Goal: Entertainment & Leisure: Consume media (video, audio)

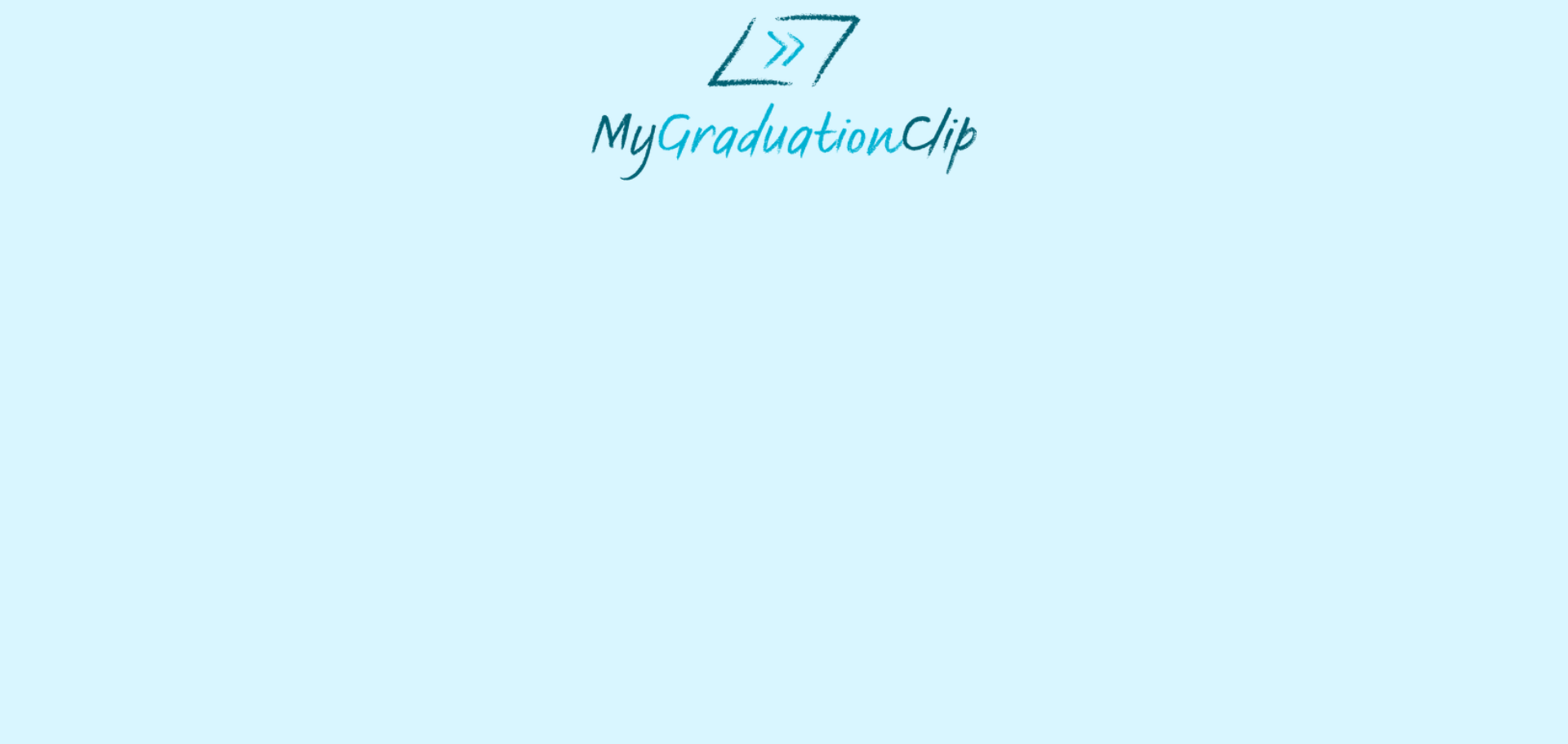
select select "**********"
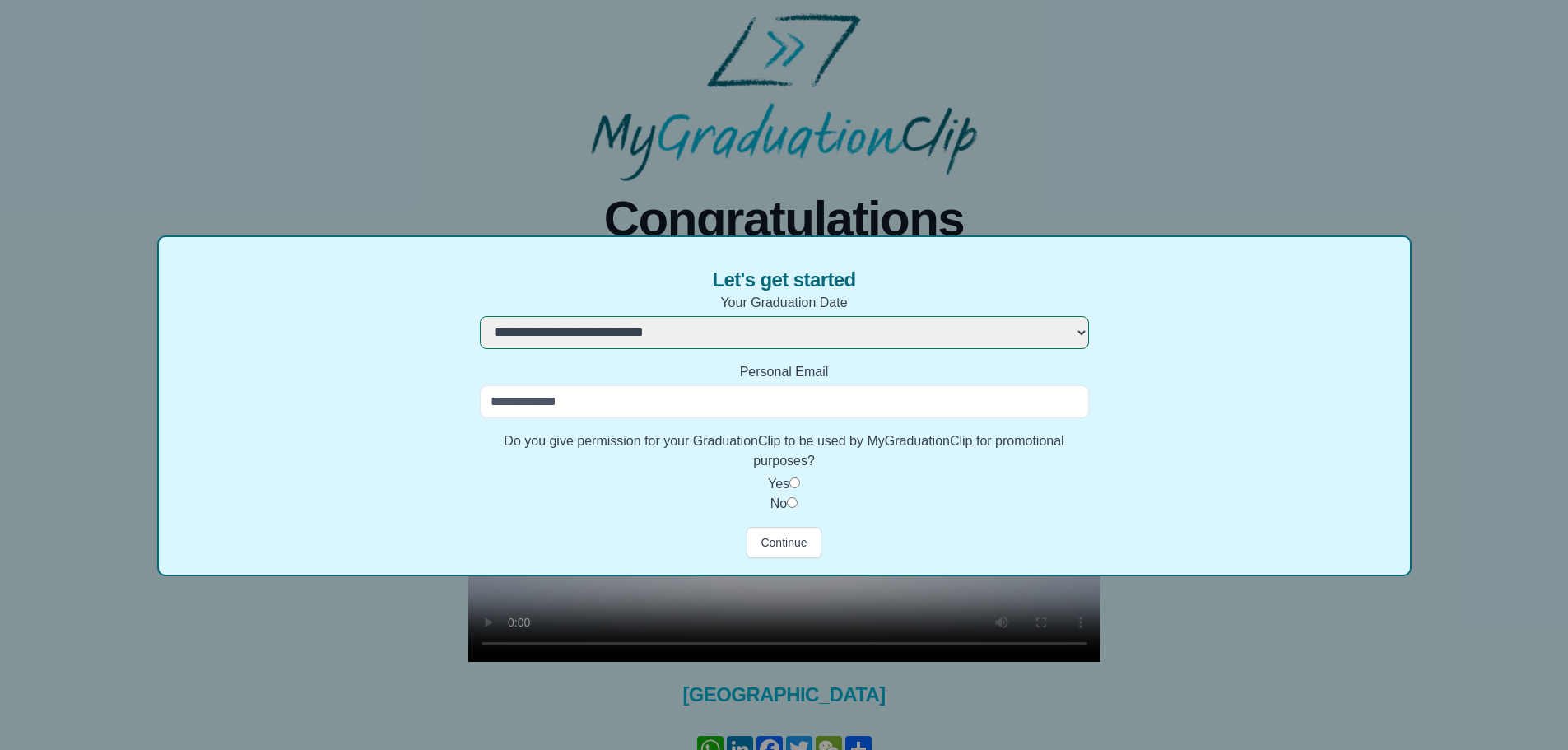
click at [778, 400] on input "Personal Email" at bounding box center [784, 401] width 609 height 33
type input "**********"
click at [793, 542] on button "Continue" at bounding box center [783, 541] width 74 height 31
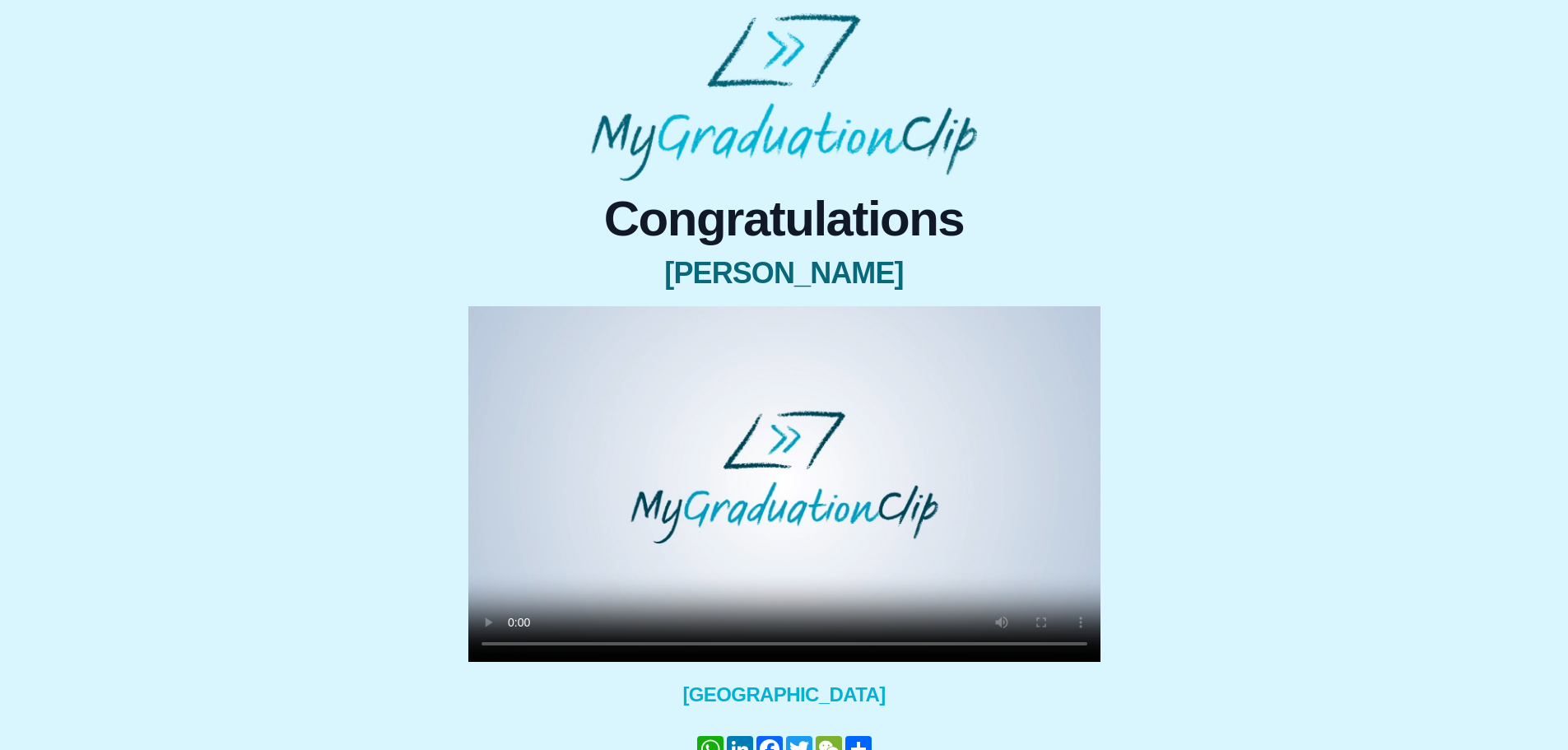
click at [778, 538] on video at bounding box center [784, 484] width 632 height 355
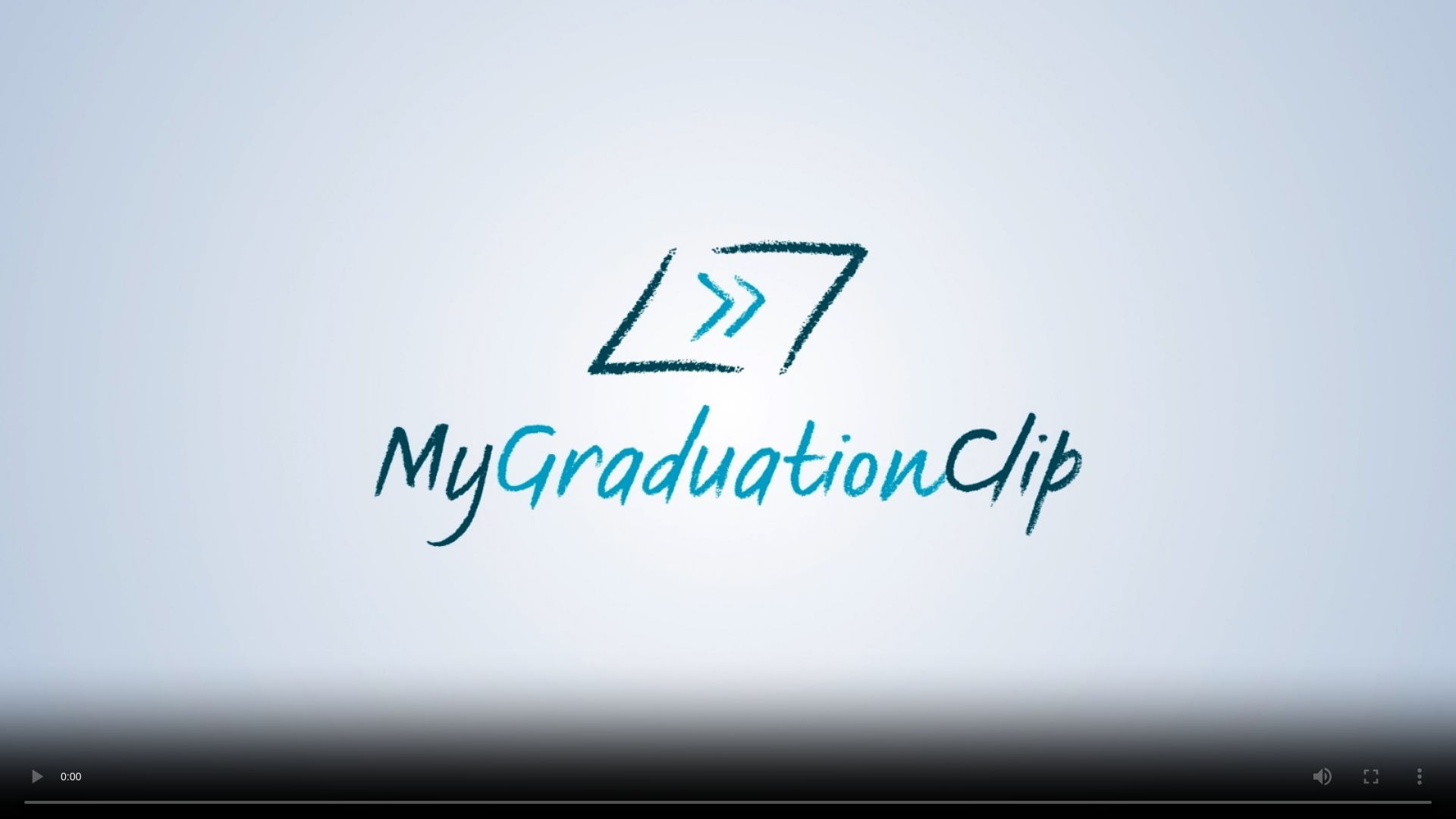
click at [887, 560] on video at bounding box center [728, 410] width 1456 height 819
click at [547, 690] on video at bounding box center [728, 410] width 1456 height 819
click at [553, 690] on video at bounding box center [728, 410] width 1456 height 819
click at [565, 690] on video at bounding box center [728, 410] width 1456 height 819
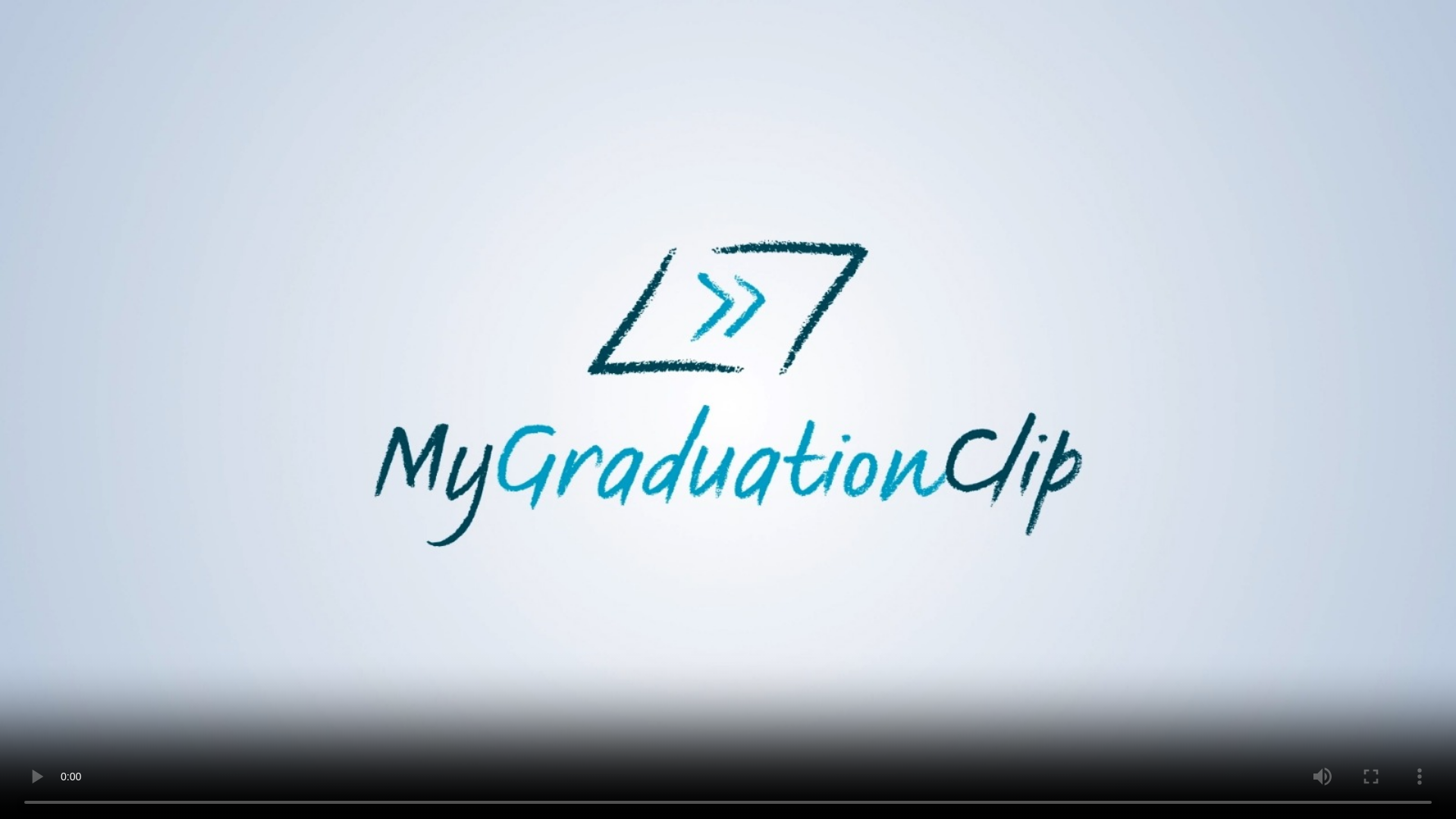
click at [565, 690] on video at bounding box center [728, 410] width 1456 height 819
drag, startPoint x: 565, startPoint y: 692, endPoint x: 744, endPoint y: 643, distance: 185.6
click at [744, 643] on video at bounding box center [728, 410] width 1456 height 819
click at [746, 642] on video at bounding box center [728, 410] width 1456 height 819
click at [735, 630] on video at bounding box center [728, 410] width 1456 height 819
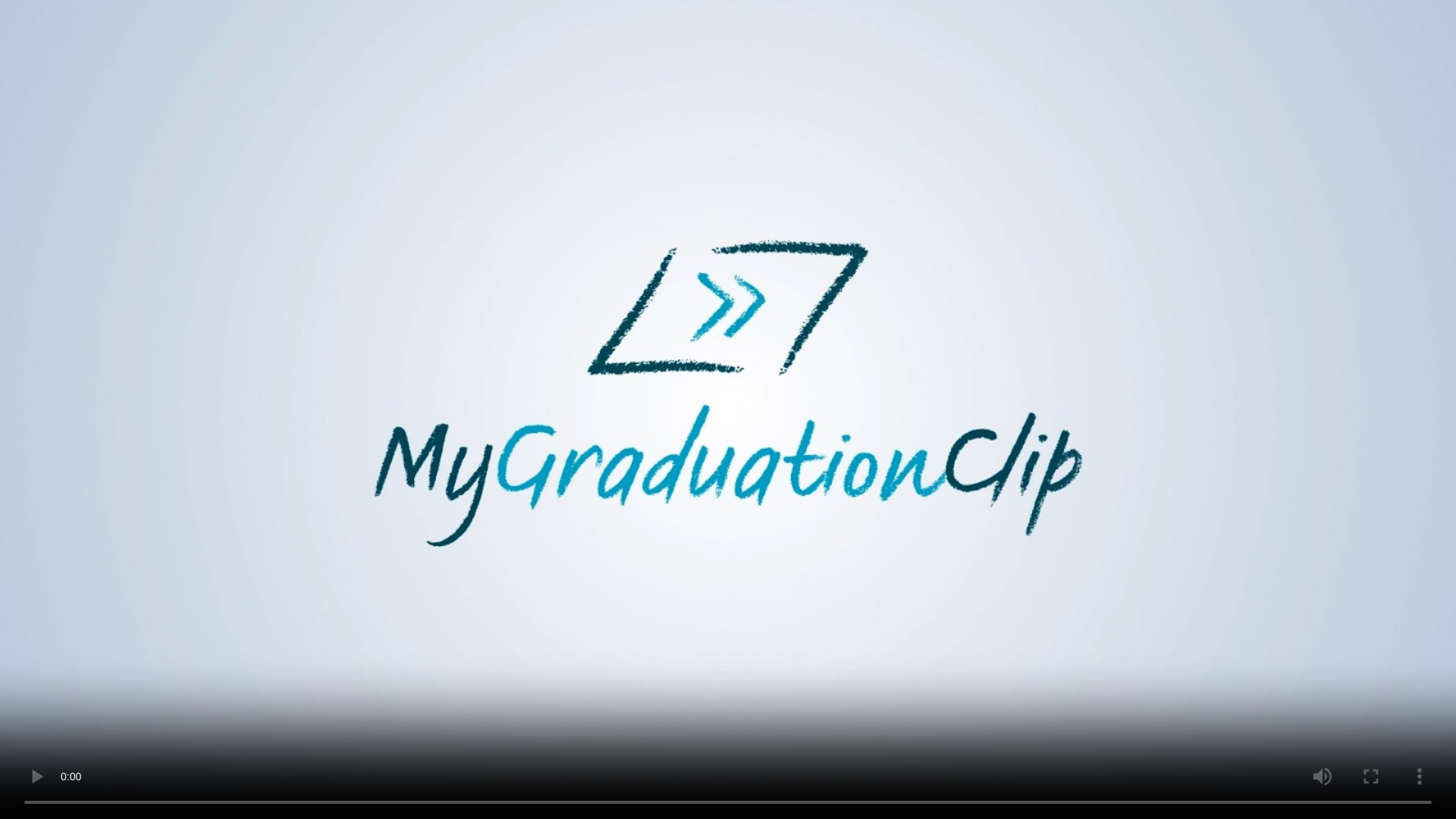
click at [735, 630] on video at bounding box center [728, 410] width 1456 height 819
click at [528, 689] on video at bounding box center [728, 410] width 1456 height 819
click at [734, 606] on video at bounding box center [728, 410] width 1456 height 819
click at [1160, 302] on video at bounding box center [728, 410] width 1456 height 819
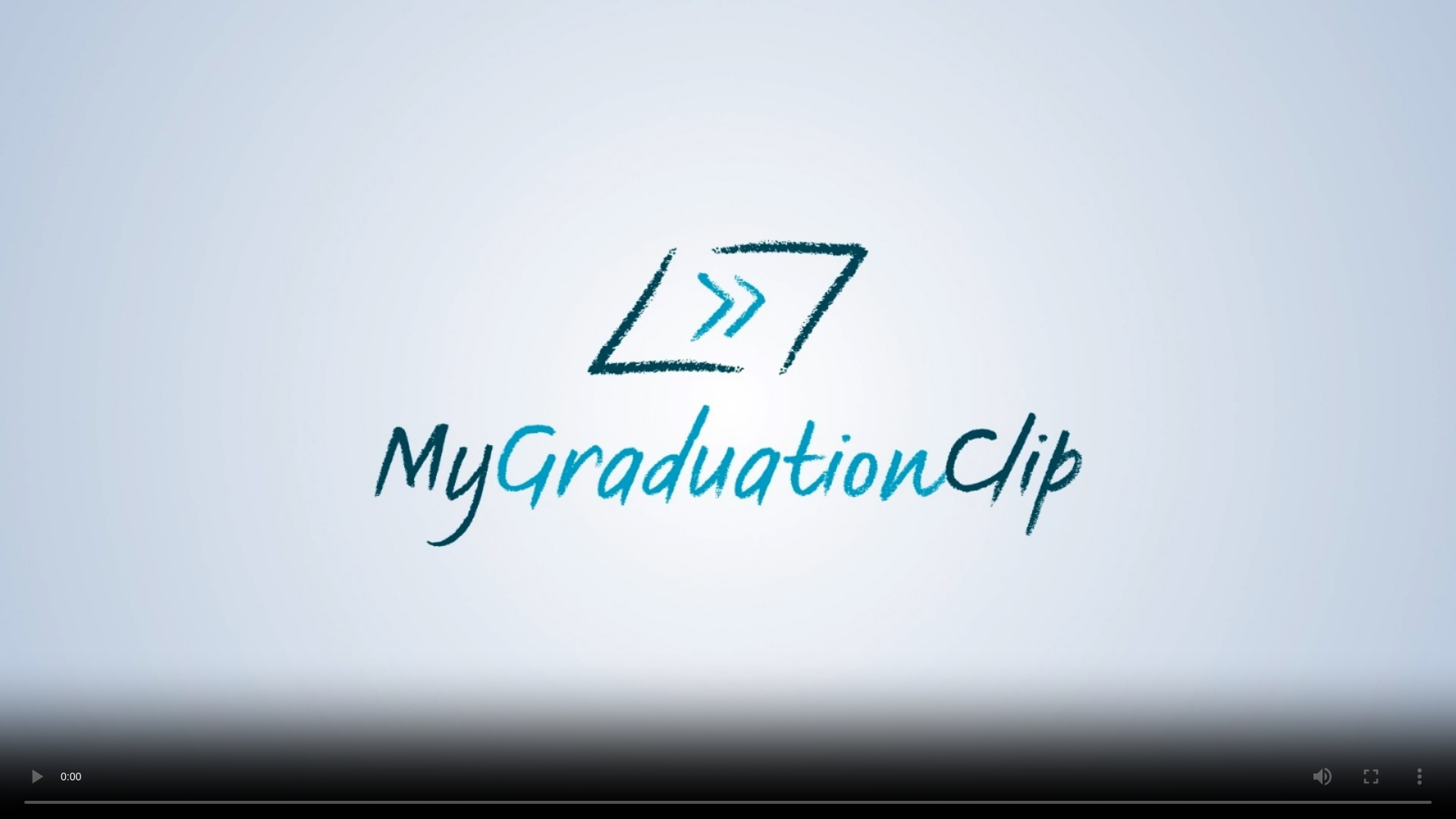
click at [1160, 302] on video at bounding box center [728, 410] width 1456 height 819
click at [997, 347] on video at bounding box center [728, 410] width 1456 height 819
click at [613, 543] on video at bounding box center [728, 410] width 1456 height 819
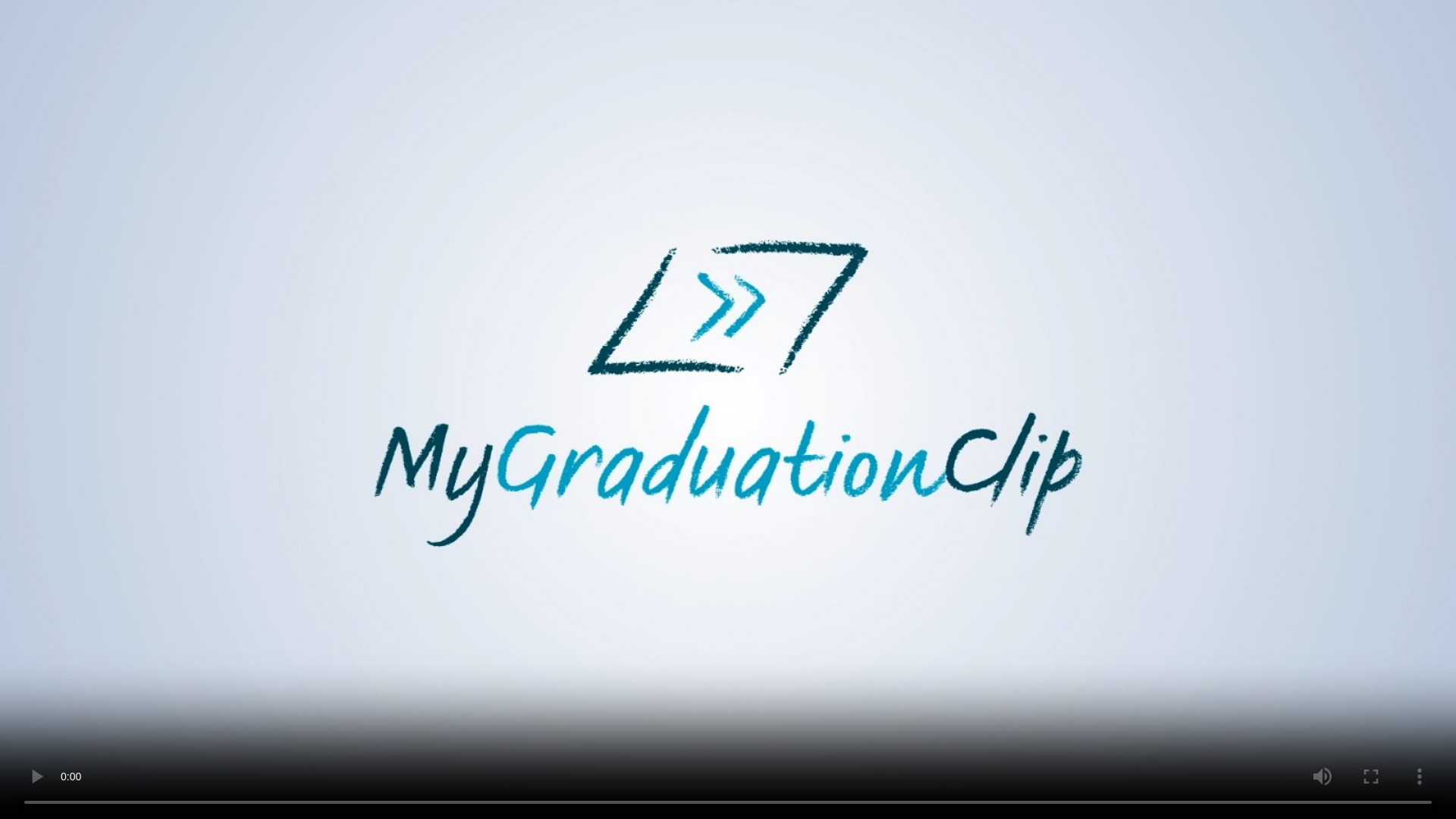
click at [688, 496] on video at bounding box center [728, 410] width 1456 height 819
click at [698, 509] on video at bounding box center [728, 410] width 1456 height 819
click at [967, 501] on video at bounding box center [728, 410] width 1456 height 819
click at [442, 674] on video at bounding box center [728, 410] width 1456 height 819
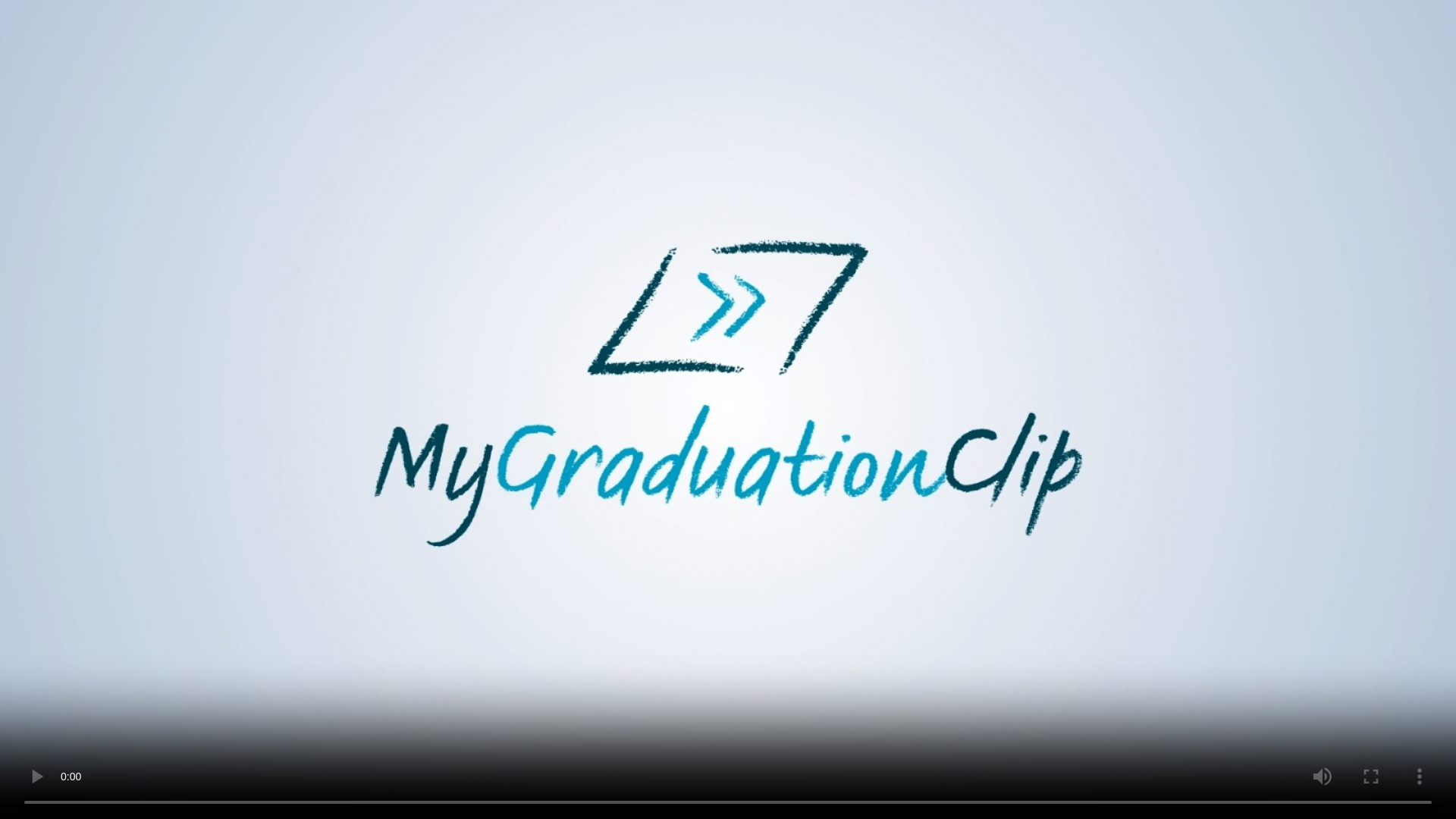
click at [522, 606] on video at bounding box center [728, 410] width 1456 height 819
click at [742, 563] on video at bounding box center [728, 410] width 1456 height 819
click at [754, 551] on video at bounding box center [728, 410] width 1456 height 819
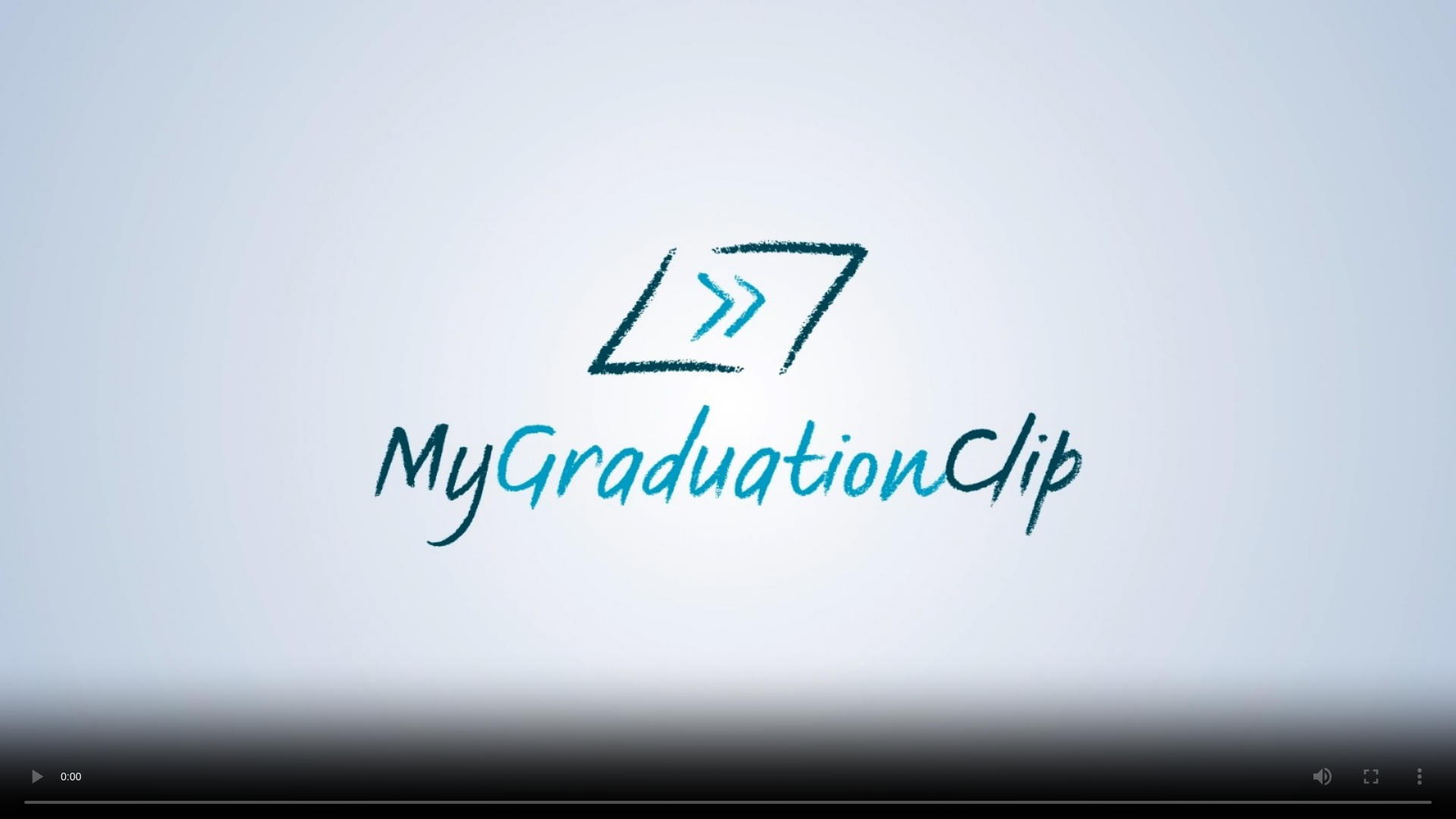
click at [754, 551] on video at bounding box center [728, 410] width 1456 height 819
click at [779, 503] on video at bounding box center [728, 410] width 1456 height 819
click at [760, 477] on video at bounding box center [728, 410] width 1456 height 819
click at [455, 624] on video at bounding box center [728, 410] width 1456 height 819
click at [457, 615] on video at bounding box center [728, 410] width 1456 height 819
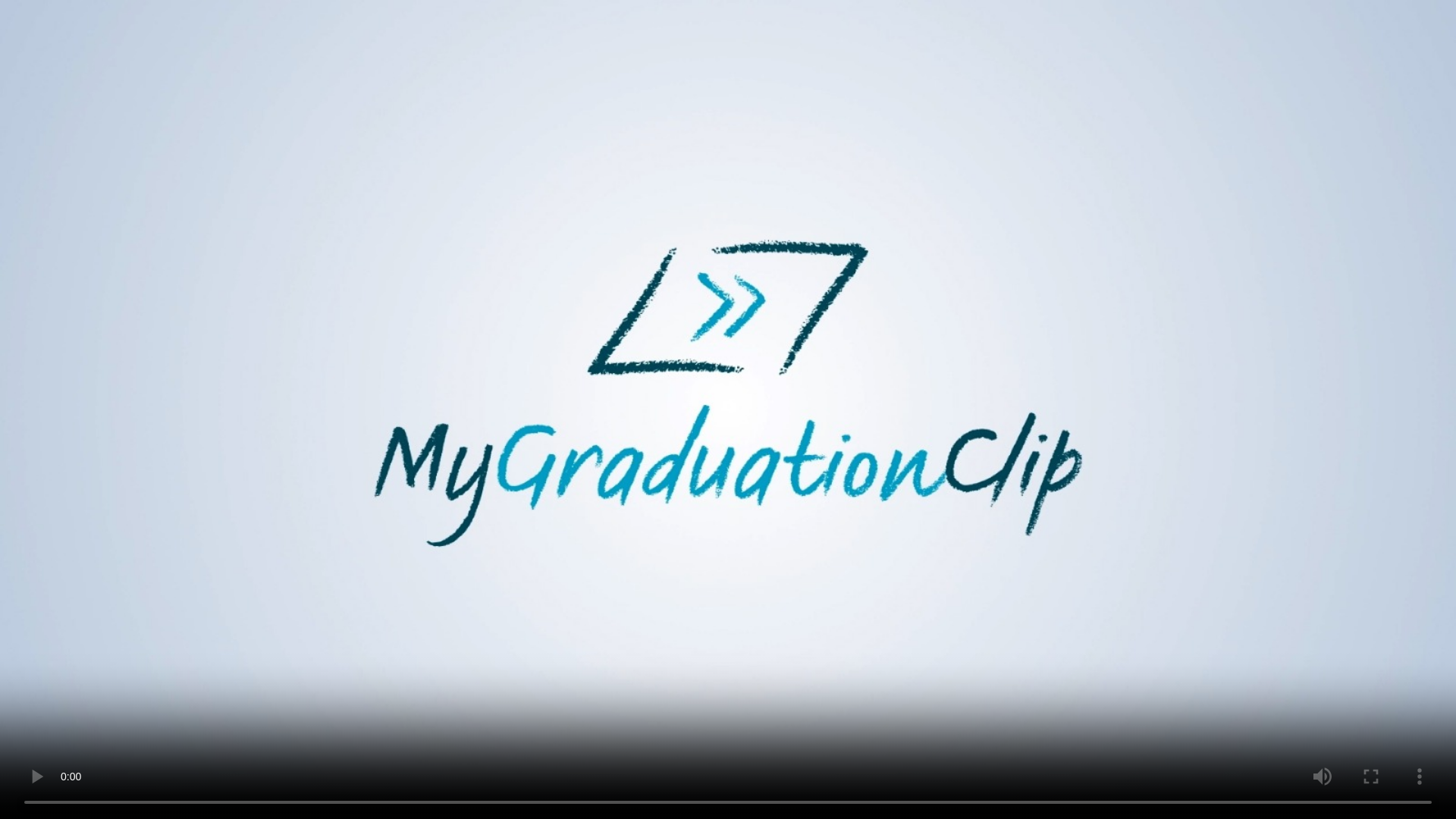
click at [1082, 542] on video at bounding box center [728, 410] width 1456 height 819
click at [1081, 539] on video at bounding box center [728, 410] width 1456 height 819
click at [1135, 497] on video at bounding box center [728, 410] width 1456 height 819
click at [443, 493] on video at bounding box center [728, 410] width 1456 height 819
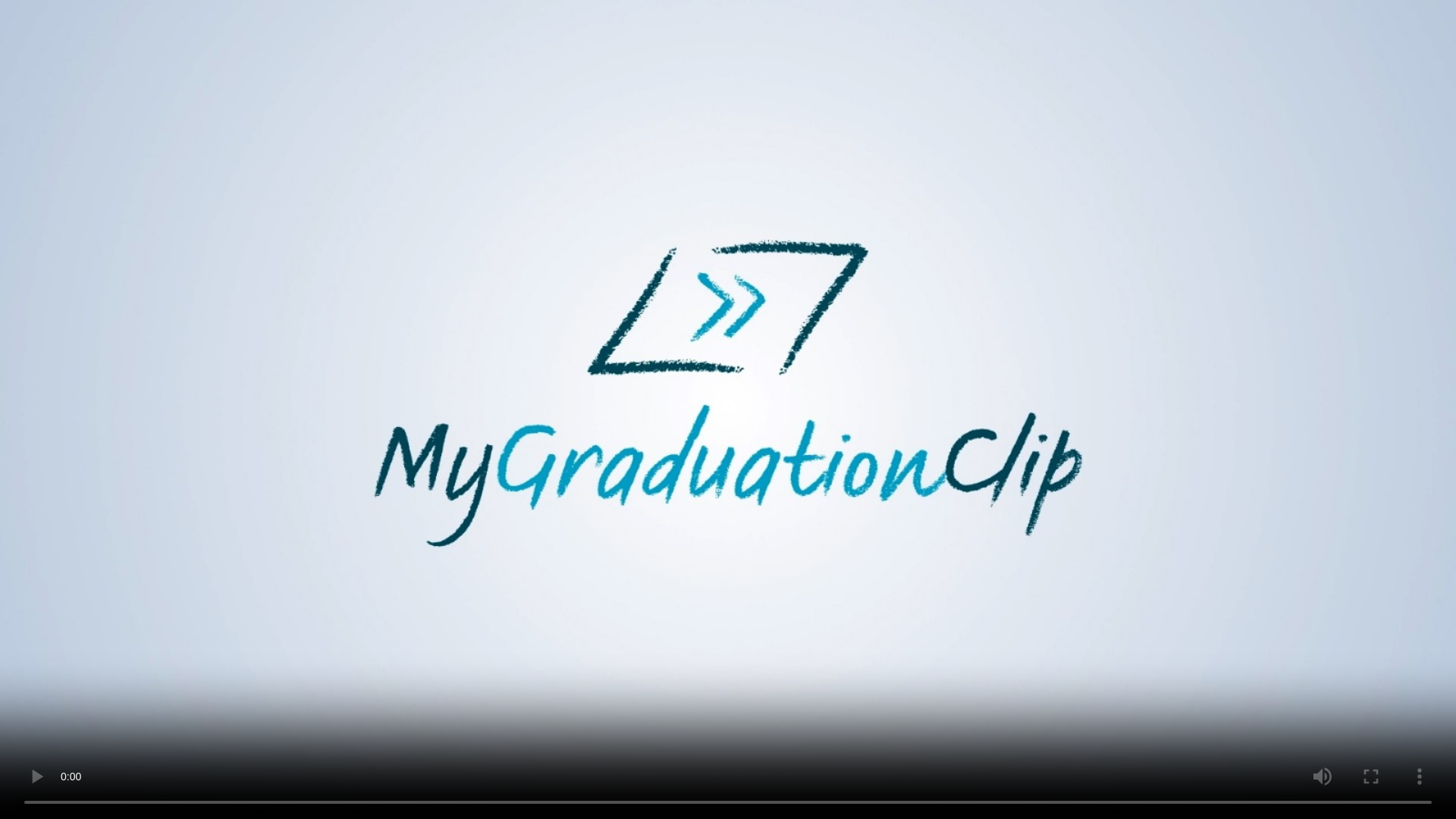
click at [846, 542] on video at bounding box center [728, 410] width 1456 height 819
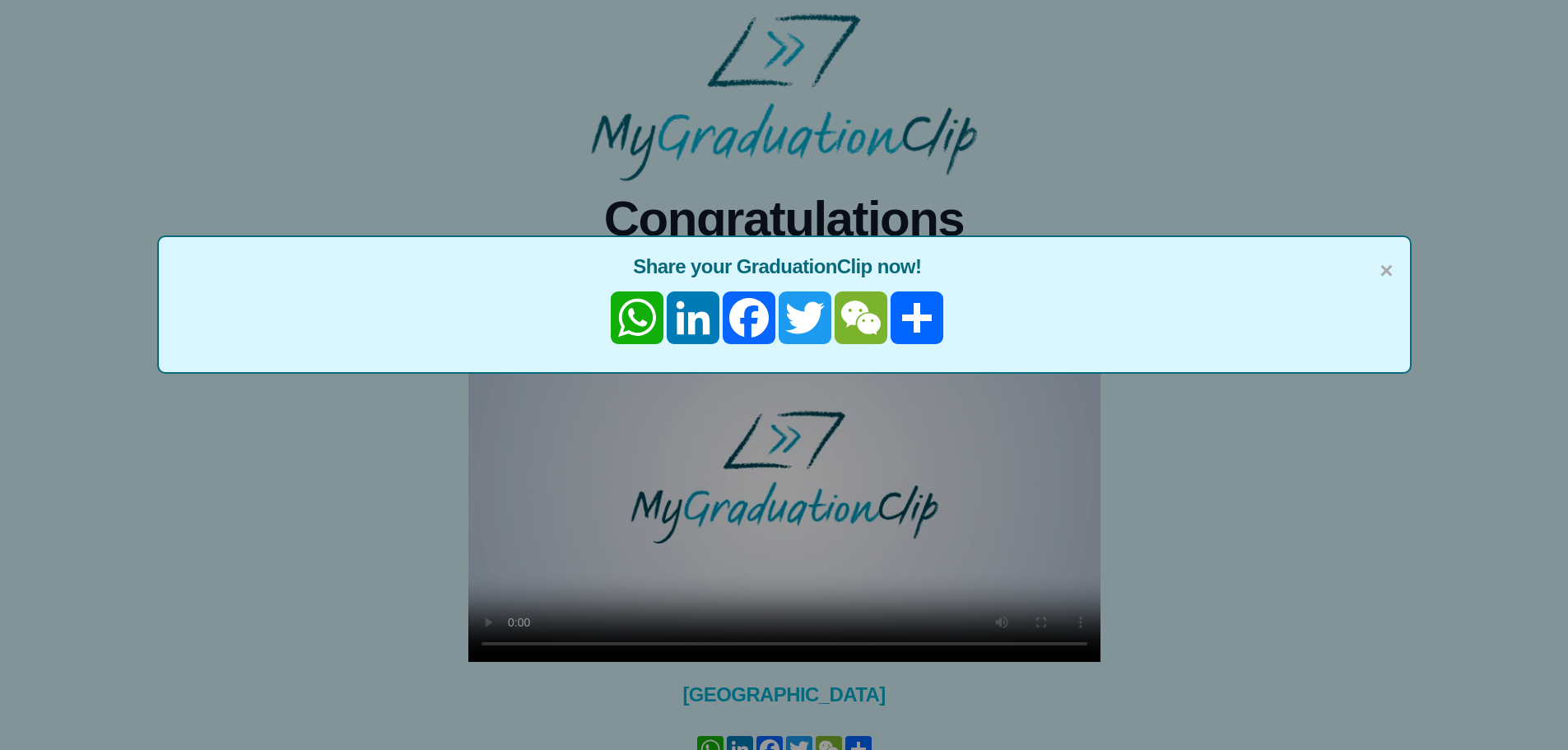
click at [697, 436] on div "× Share your GraduationClip now! WhatsApp LinkedIn Facebook Twitter WeChat Share" at bounding box center [784, 375] width 1568 height 750
click at [1386, 284] on span "×" at bounding box center [1386, 271] width 13 height 35
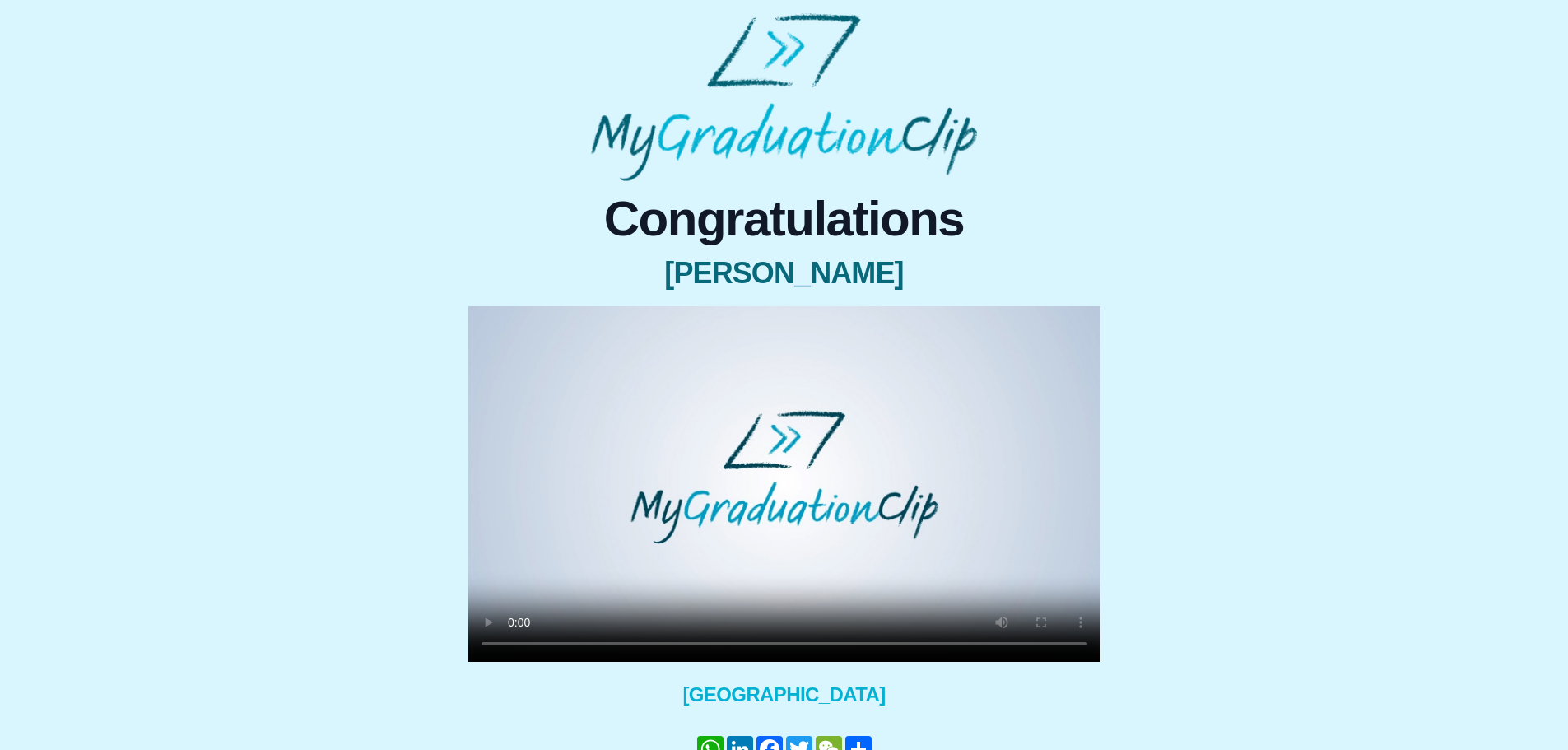
click at [750, 403] on video at bounding box center [784, 484] width 632 height 355
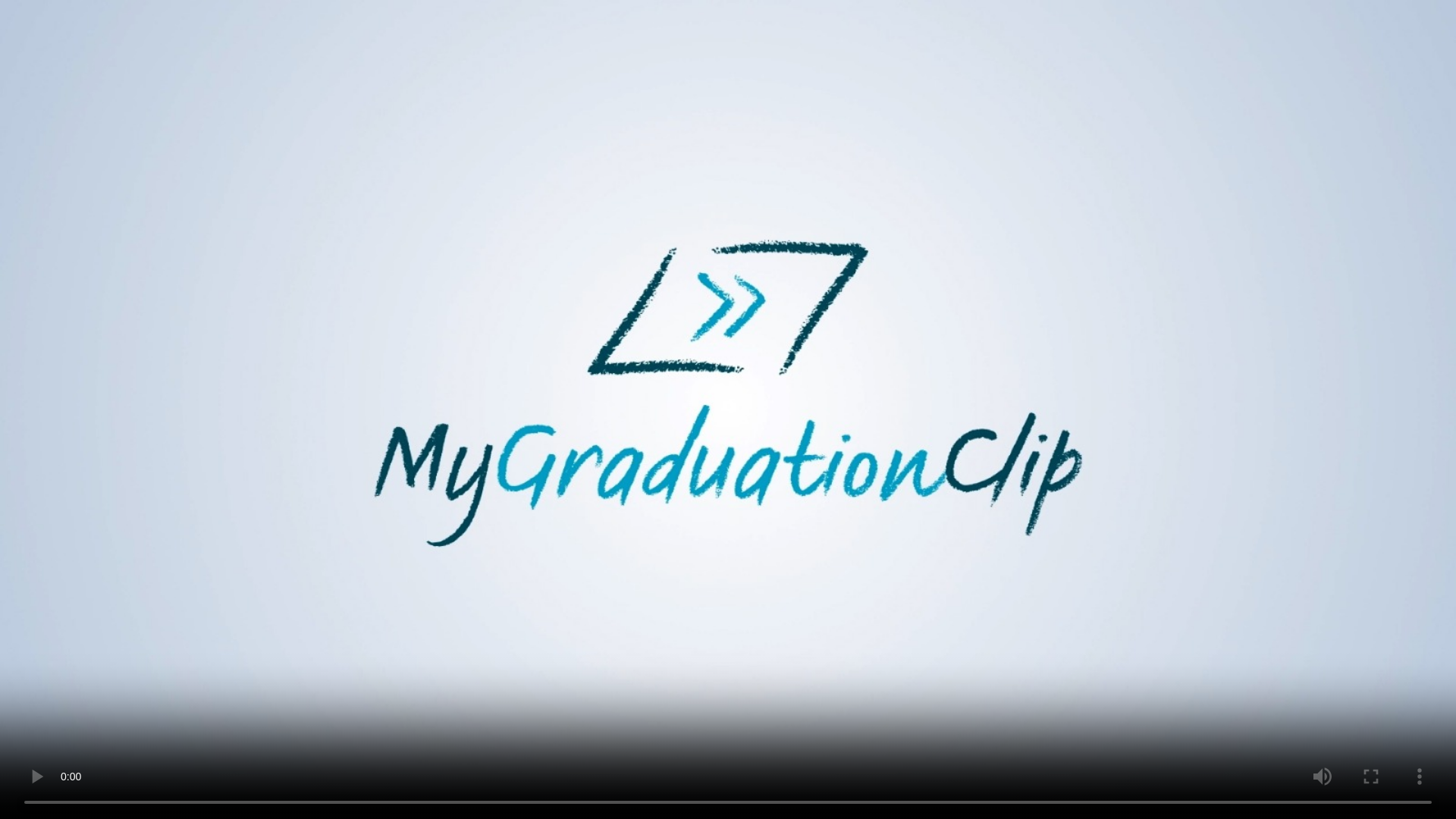
click at [786, 527] on video at bounding box center [728, 410] width 1456 height 819
click at [952, 588] on video at bounding box center [728, 410] width 1456 height 819
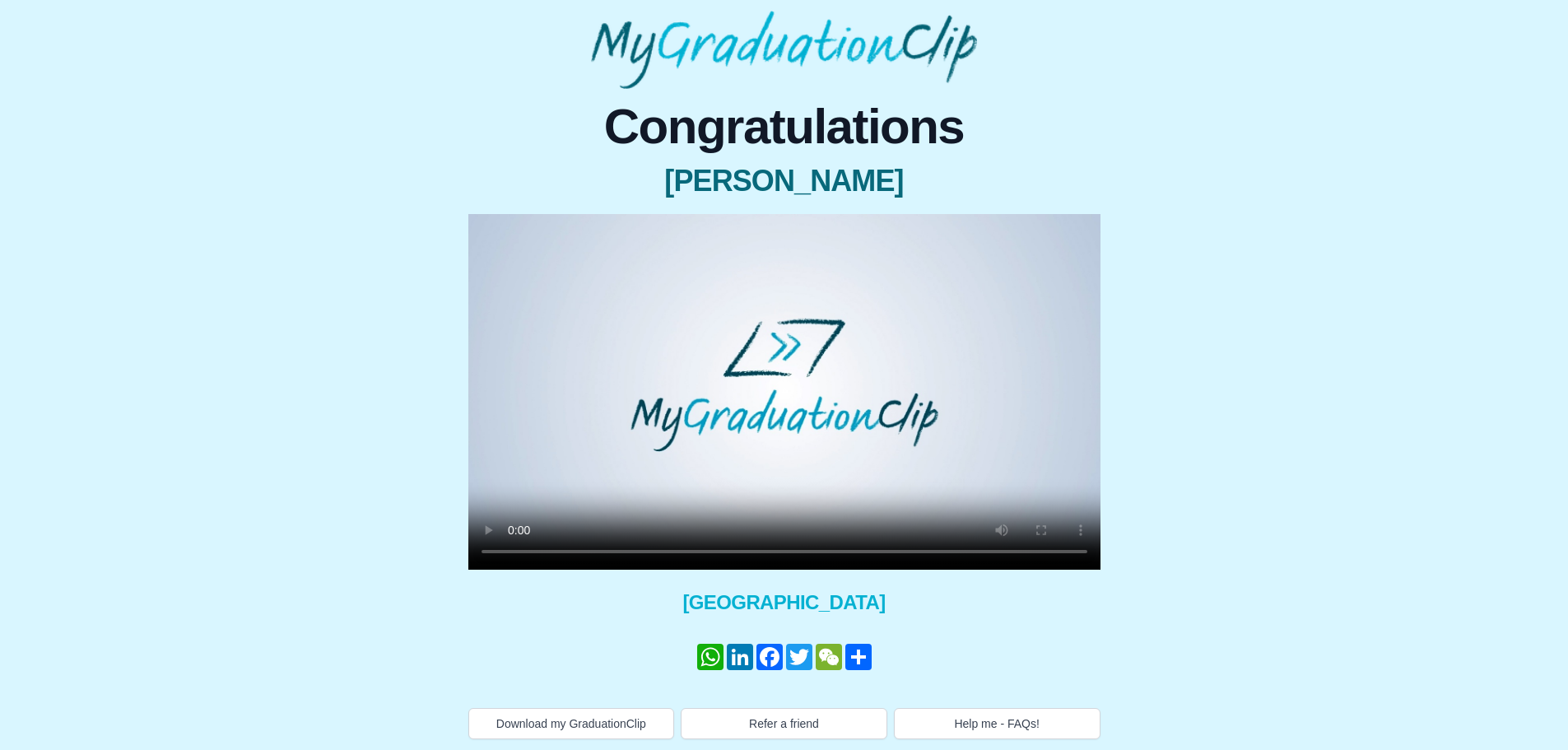
scroll to position [95, 0]
